Goal: Task Accomplishment & Management: Manage account settings

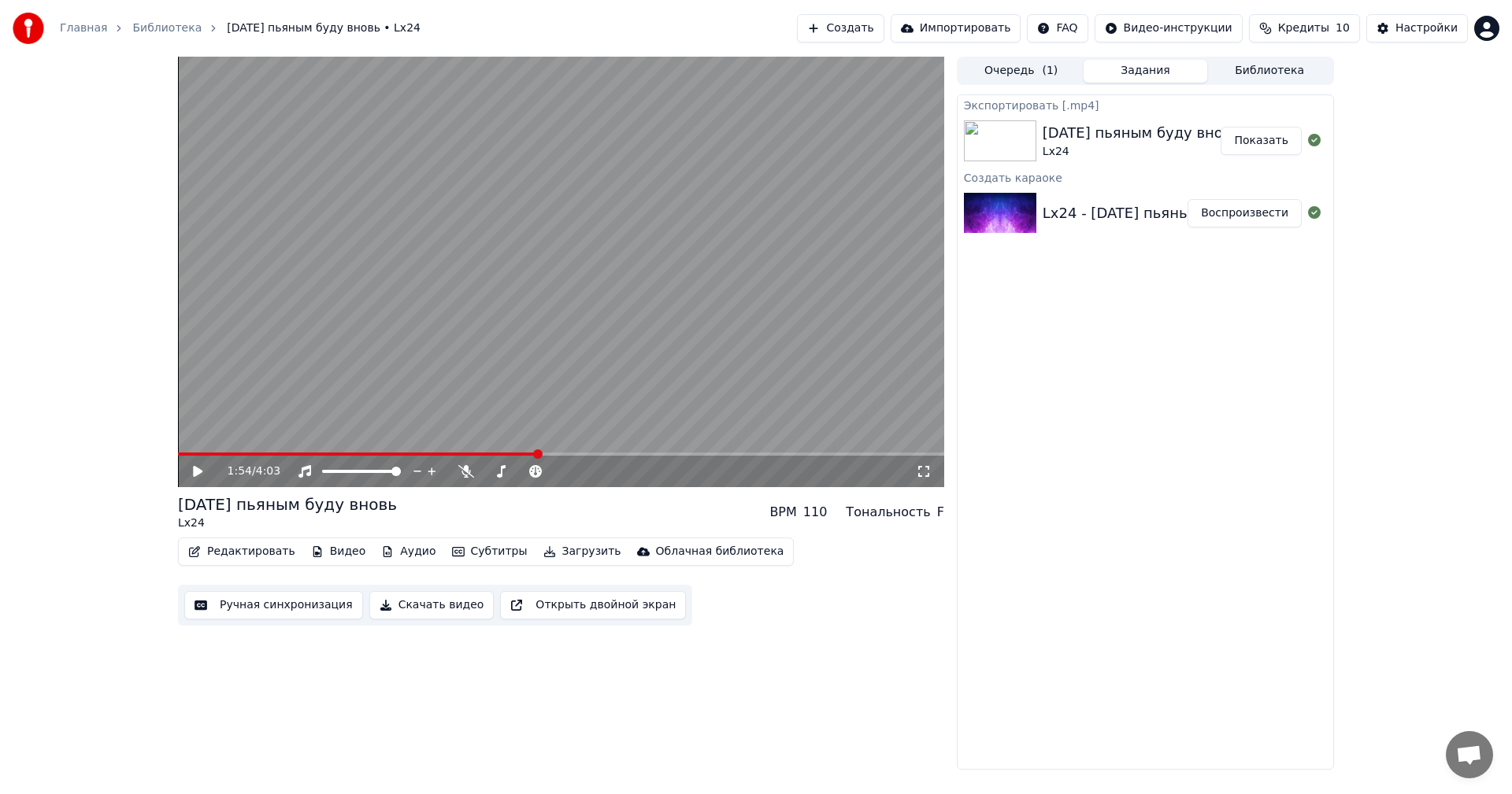
click at [1320, 35] on span "Кредиты" at bounding box center [1303, 28] width 51 height 16
click at [1437, 31] on div "Настройки" at bounding box center [1426, 28] width 62 height 16
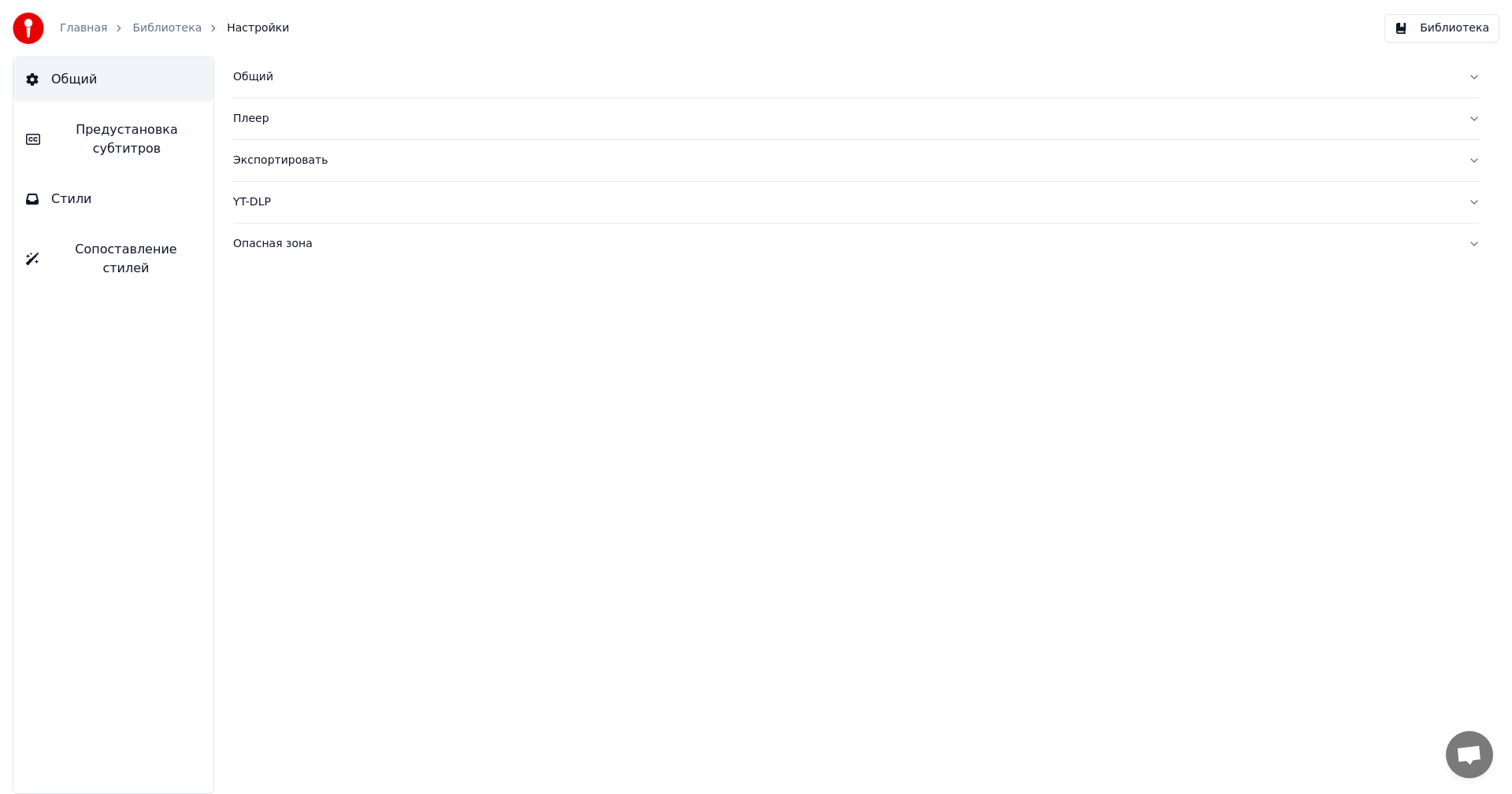
click at [96, 24] on link "Главная" at bounding box center [83, 28] width 47 height 16
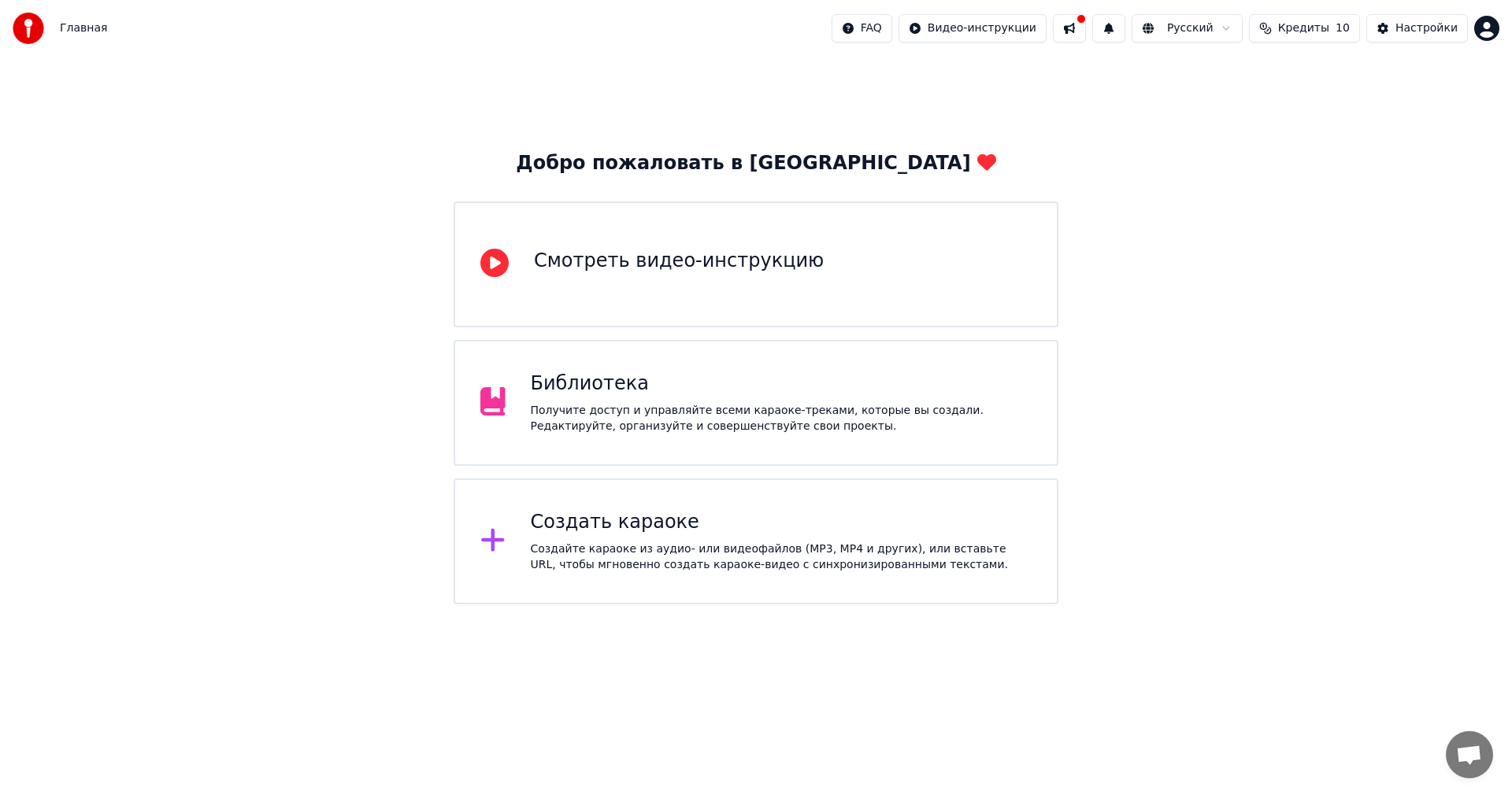
click at [1287, 30] on button "Кредиты 10" at bounding box center [1304, 28] width 111 height 29
click at [1495, 28] on html "Главная FAQ Видео-инструкции Русский Кредиты 10 Настройки Добро пожаловать в Yo…" at bounding box center [756, 302] width 1512 height 605
click at [1407, 89] on div "Оплата" at bounding box center [1418, 101] width 181 height 25
